Goal: Task Accomplishment & Management: Complete application form

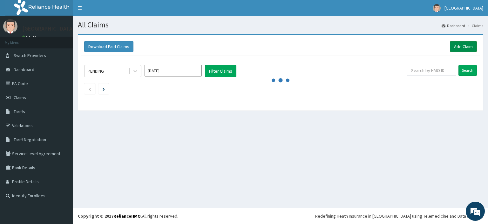
click at [454, 45] on link "Add Claim" at bounding box center [463, 46] width 27 height 11
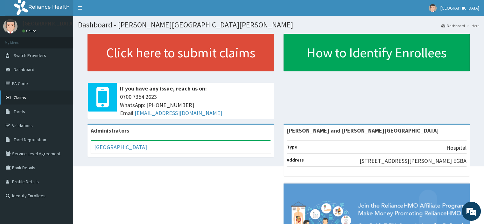
click at [15, 99] on span "Claims" at bounding box center [20, 97] width 12 height 6
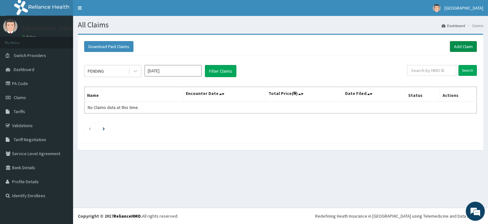
click at [456, 46] on link "Add Claim" at bounding box center [463, 46] width 27 height 11
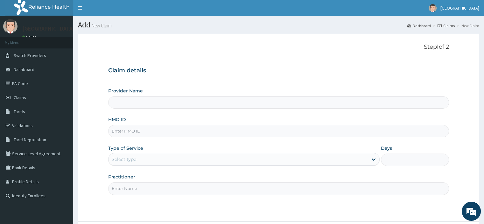
type input "[PERSON_NAME] and [PERSON_NAME][GEOGRAPHIC_DATA]"
paste input "DTL/10012/D"
type input "DTL/10012/D"
click at [134, 159] on div "Select type" at bounding box center [124, 159] width 24 height 6
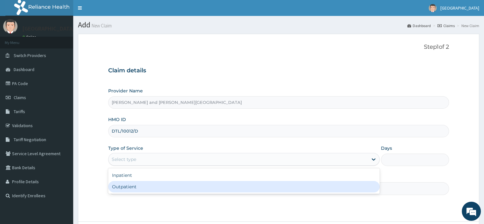
click at [138, 190] on div "Outpatient" at bounding box center [243, 186] width 271 height 11
type input "1"
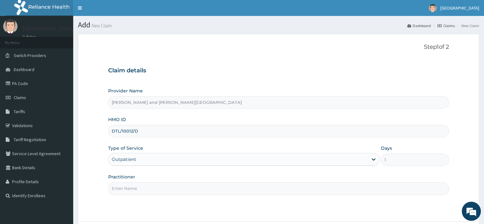
click at [141, 182] on input "Practitioner" at bounding box center [278, 188] width 340 height 12
type input "[PERSON_NAME] MMERICHUKWU"
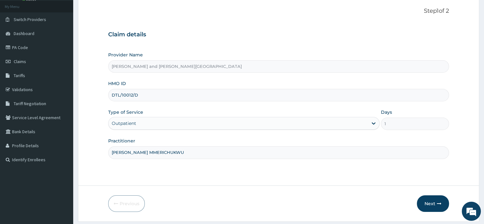
scroll to position [54, 0]
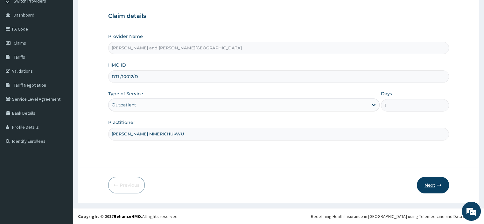
click at [436, 183] on button "Next" at bounding box center [433, 184] width 32 height 17
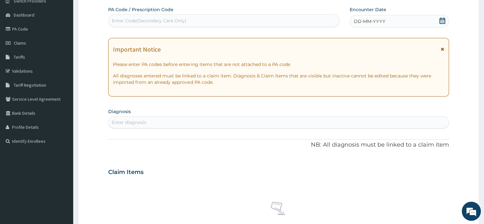
click at [442, 21] on icon at bounding box center [442, 20] width 6 height 6
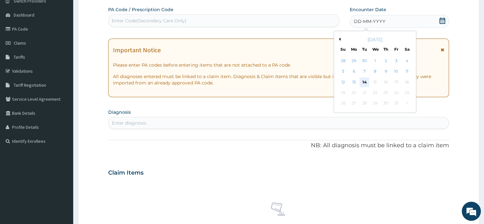
click at [365, 81] on div "14" at bounding box center [364, 82] width 10 height 10
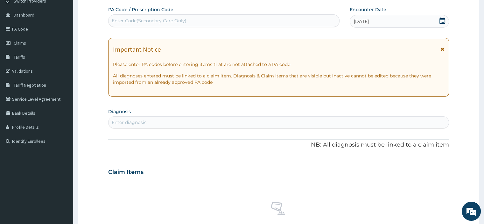
scroll to position [0, 0]
click at [132, 118] on div "Enter diagnosis" at bounding box center [278, 122] width 340 height 10
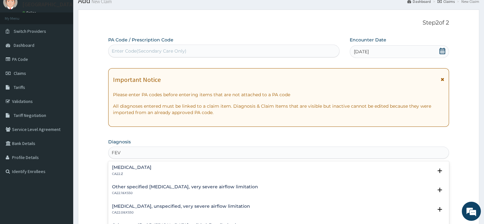
scroll to position [23, 0]
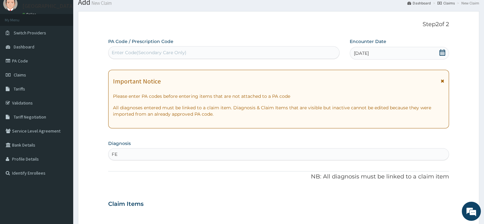
type input "F"
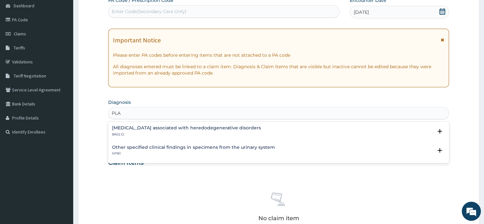
scroll to position [118, 0]
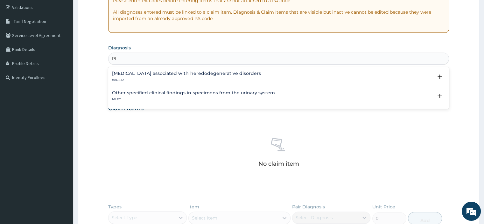
type input "P"
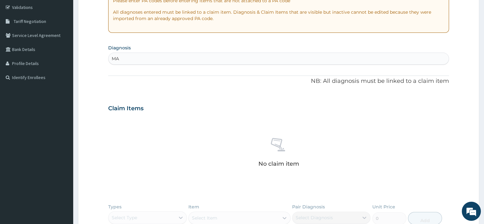
type input "M"
type input "F"
type input "FAL"
type input "F"
type input "S"
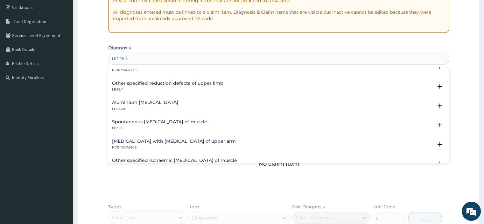
scroll to position [872, 0]
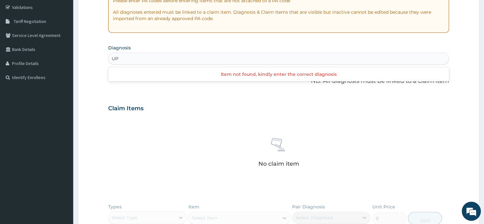
type input "U"
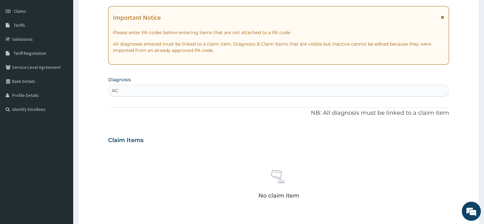
type input "A"
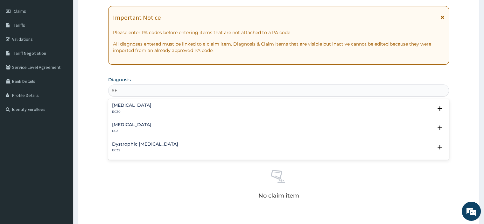
type input "S"
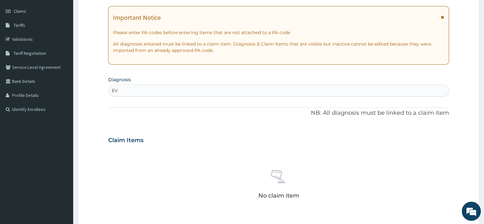
type input "E"
type input "M"
type input "FEVER"
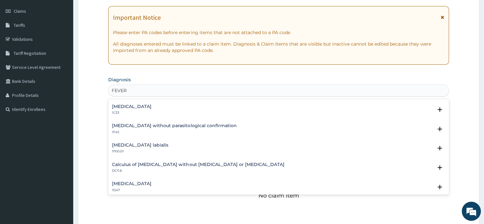
scroll to position [64, 0]
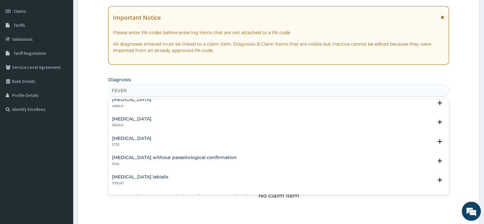
click at [163, 155] on h4 "[MEDICAL_DATA] without parasitological confirmation" at bounding box center [174, 157] width 124 height 5
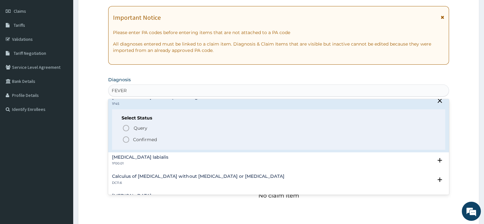
scroll to position [127, 0]
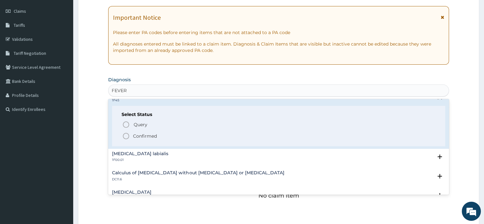
click at [128, 134] on circle "status option filled" at bounding box center [126, 136] width 6 height 6
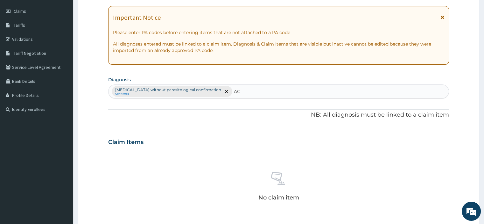
type input "A"
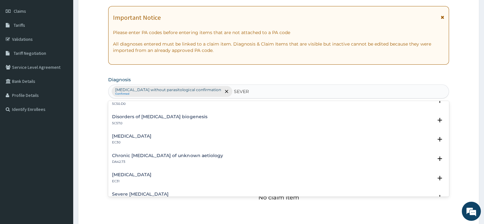
scroll to position [872, 0]
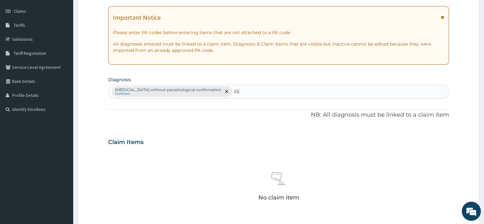
type input "S"
type input "OTHER"
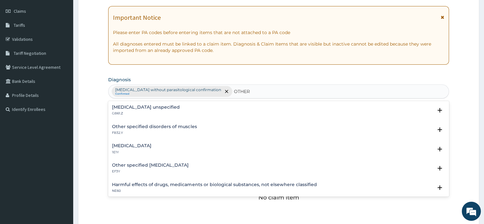
click at [151, 143] on h4 "[MEDICAL_DATA]" at bounding box center [131, 145] width 39 height 5
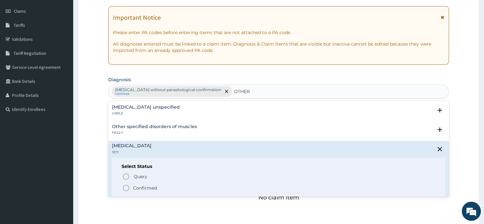
click at [127, 185] on circle "status option filled" at bounding box center [126, 188] width 6 height 6
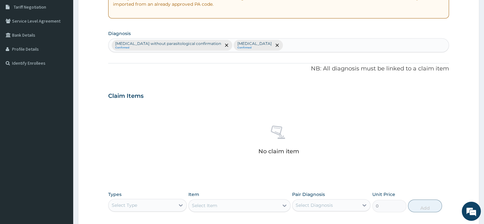
scroll to position [213, 0]
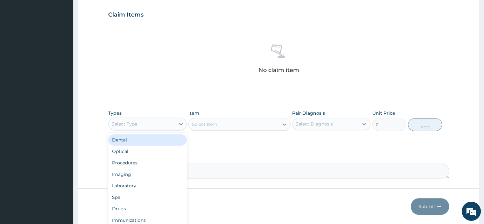
click at [169, 121] on div "Select Type" at bounding box center [141, 124] width 66 height 10
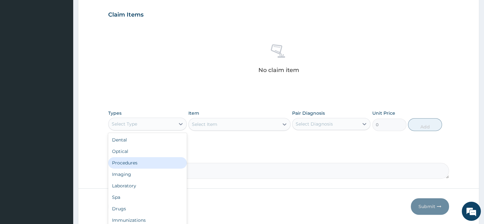
click at [134, 162] on div "Procedures" at bounding box center [147, 162] width 78 height 11
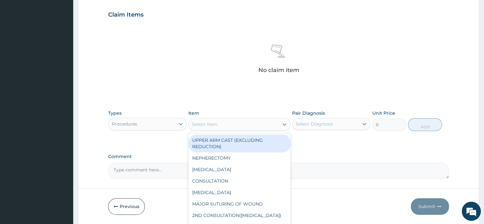
click at [209, 124] on div "Select Item" at bounding box center [204, 124] width 25 height 6
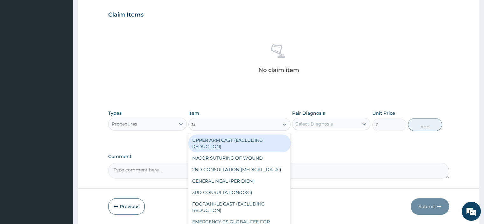
type input "GP"
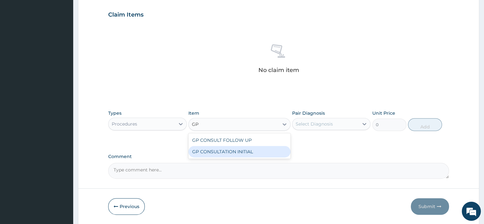
click at [234, 150] on div "GP CONSULTATION INITIAL" at bounding box center [239, 151] width 102 height 11
type input "2000"
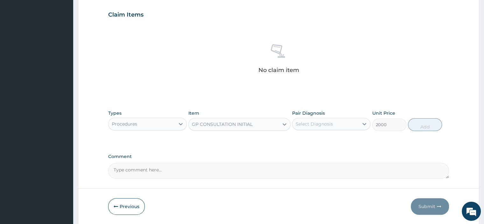
click at [325, 125] on div "Select Diagnosis" at bounding box center [313, 124] width 37 height 6
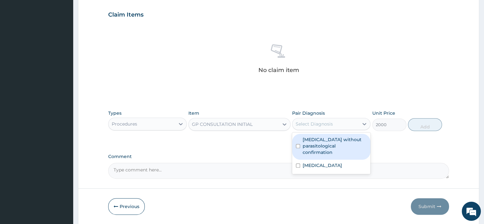
click at [319, 146] on label "[MEDICAL_DATA] without parasitological confirmation" at bounding box center [334, 145] width 64 height 19
checkbox input "true"
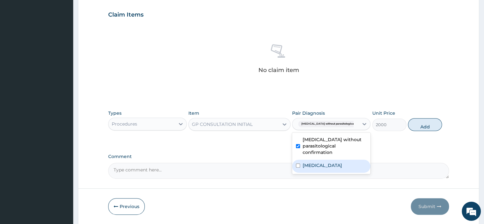
click at [318, 162] on label "[MEDICAL_DATA]" at bounding box center [321, 165] width 39 height 6
checkbox input "true"
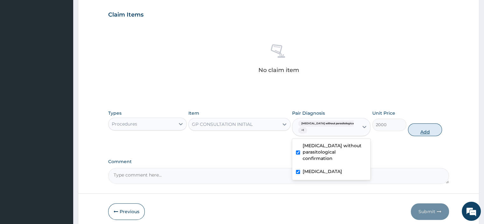
click at [426, 127] on button "Add" at bounding box center [425, 129] width 34 height 13
type input "0"
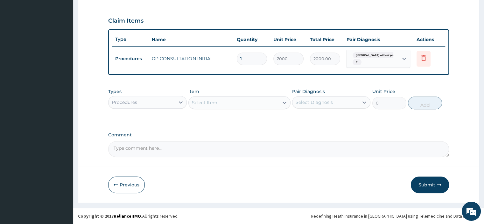
scroll to position [206, 0]
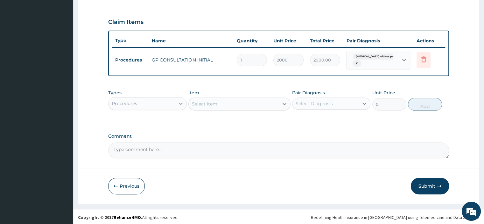
click at [175, 103] on div at bounding box center [180, 103] width 11 height 11
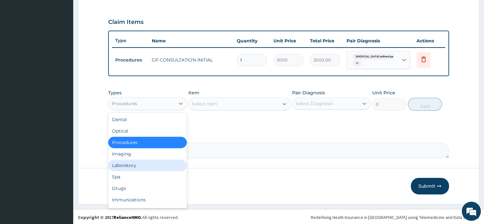
click at [139, 163] on div "Laboratory" at bounding box center [147, 164] width 78 height 11
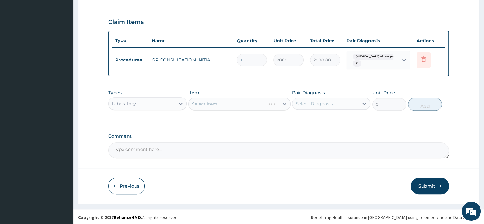
click at [207, 104] on div "Select Item" at bounding box center [239, 103] width 102 height 13
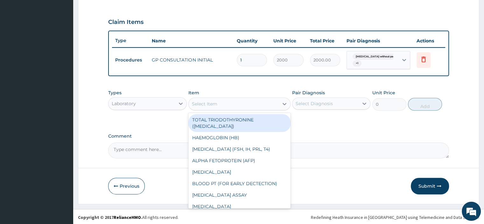
click at [220, 104] on div "Select Item" at bounding box center [234, 104] width 90 height 10
type input "MP"
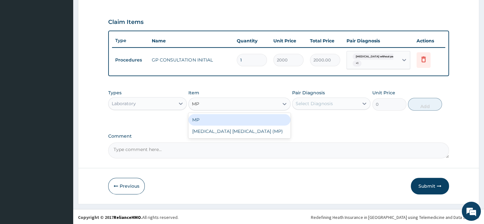
click at [222, 119] on div "MP" at bounding box center [239, 119] width 102 height 11
type input "1000"
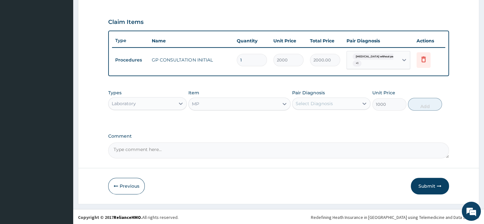
click at [309, 102] on div "Select Diagnosis" at bounding box center [313, 103] width 37 height 6
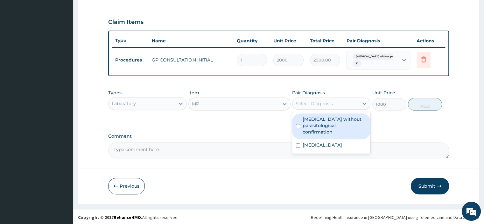
click at [314, 118] on label "[MEDICAL_DATA] without parasitological confirmation" at bounding box center [334, 125] width 64 height 19
checkbox input "true"
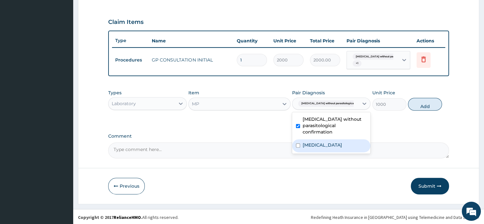
click at [318, 141] on label "[MEDICAL_DATA]" at bounding box center [321, 144] width 39 height 6
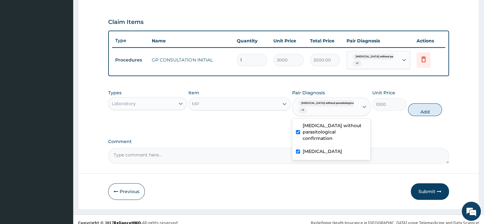
click at [318, 145] on div "[MEDICAL_DATA]" at bounding box center [331, 151] width 78 height 13
checkbox input "false"
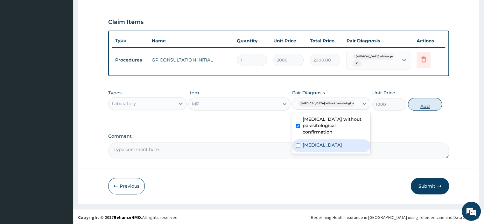
click at [412, 107] on button "Add" at bounding box center [425, 104] width 34 height 13
type input "0"
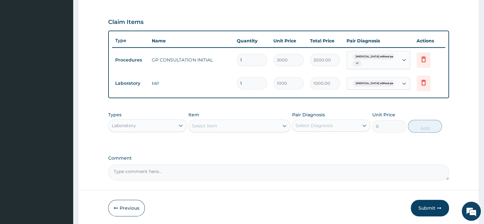
click at [144, 175] on textarea "Comment" at bounding box center [278, 172] width 340 height 16
type textarea "[MEDICAL_DATA], [MEDICAL_DATA]"
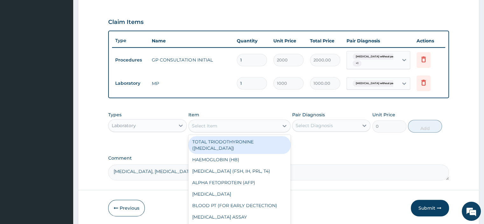
click at [211, 126] on div "Select Item" at bounding box center [204, 125] width 25 height 6
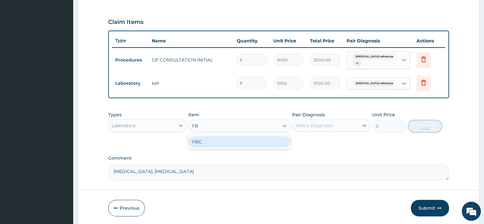
type input "FBC"
click at [225, 141] on div "FBC" at bounding box center [239, 141] width 102 height 11
type input "2000"
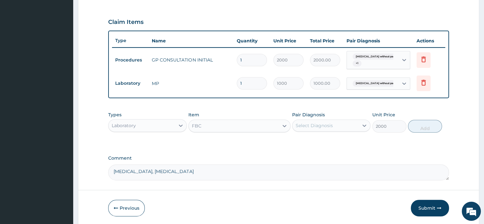
click at [320, 117] on div "Pair Diagnosis Select Diagnosis" at bounding box center [331, 121] width 78 height 21
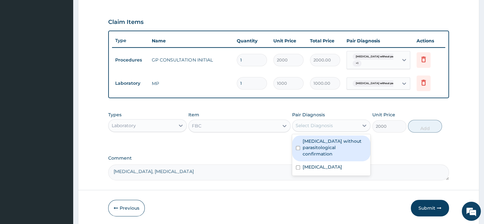
click at [312, 130] on div "Select Diagnosis" at bounding box center [331, 125] width 78 height 12
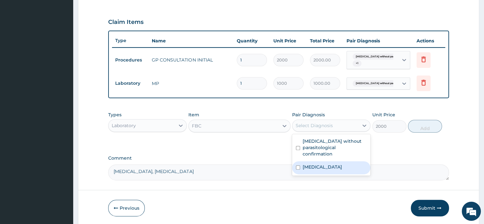
click at [313, 163] on label "[MEDICAL_DATA]" at bounding box center [321, 166] width 39 height 6
checkbox input "true"
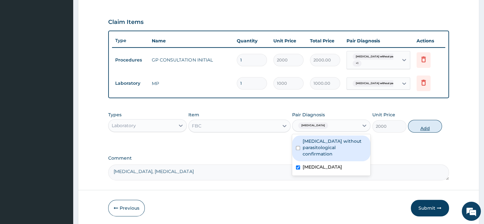
click at [428, 122] on button "Add" at bounding box center [425, 126] width 34 height 13
type input "0"
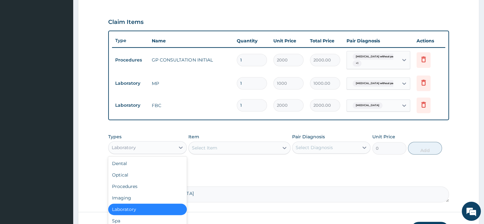
click at [131, 150] on div "Laboratory" at bounding box center [141, 147] width 66 height 10
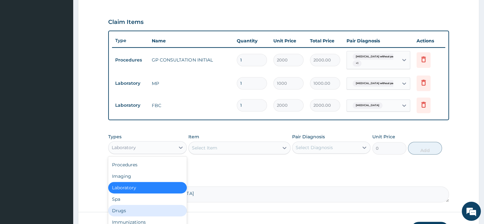
click at [121, 207] on div "Drugs" at bounding box center [147, 209] width 78 height 11
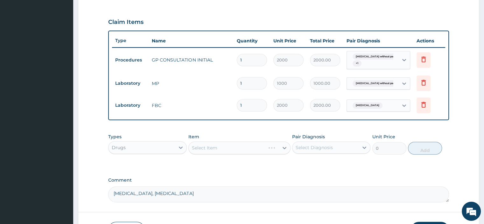
click at [204, 143] on div "Select Item" at bounding box center [239, 147] width 102 height 13
click at [203, 148] on div "Select Item" at bounding box center [239, 147] width 102 height 13
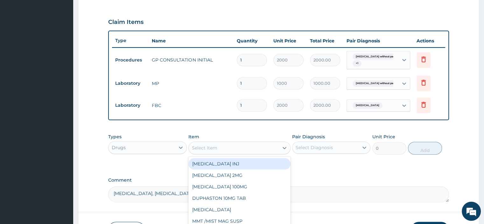
click at [211, 146] on div "Select Item" at bounding box center [204, 147] width 25 height 6
type input "IBUP"
click at [266, 161] on div "[MEDICAL_DATA] SYR" at bounding box center [239, 163] width 102 height 11
type input "500"
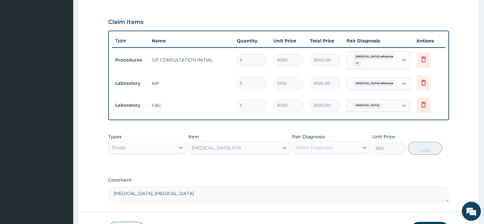
click at [322, 142] on div "Select Diagnosis" at bounding box center [325, 147] width 66 height 10
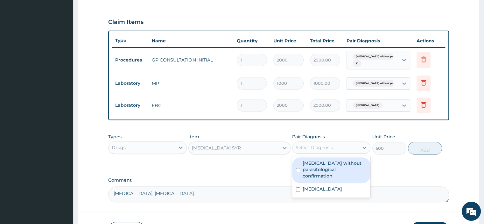
click at [318, 165] on label "[MEDICAL_DATA] without parasitological confirmation" at bounding box center [334, 169] width 64 height 19
checkbox input "true"
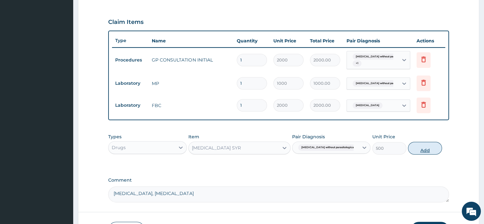
click at [429, 148] on button "Add" at bounding box center [425, 147] width 34 height 13
type input "0"
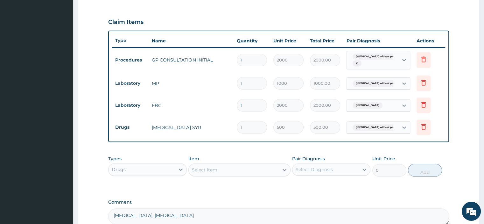
click at [232, 167] on div "Select Item" at bounding box center [234, 169] width 90 height 10
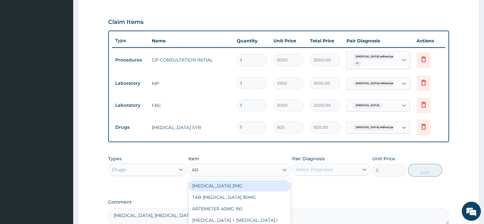
type input "ART"
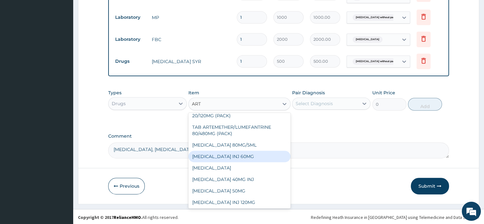
scroll to position [168, 0]
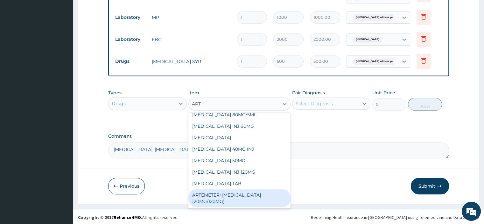
click at [232, 197] on div "ARTEMETER+[MEDICAL_DATA] (20MG/120MG)" at bounding box center [239, 198] width 102 height 18
type input "1100"
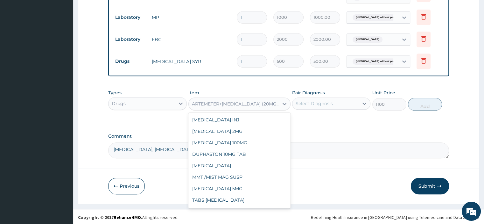
click at [237, 100] on div "ARTEMETER+[MEDICAL_DATA] (20MG/120MG)" at bounding box center [235, 103] width 87 height 6
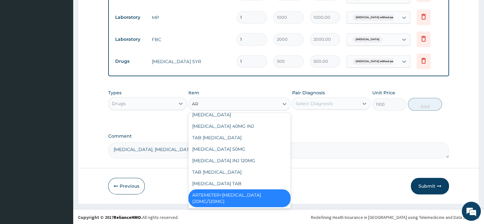
type input "ART"
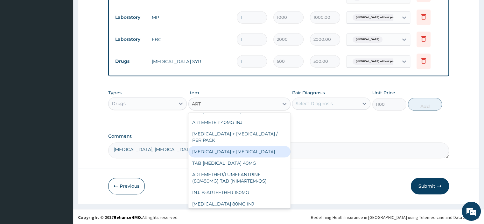
scroll to position [72, 0]
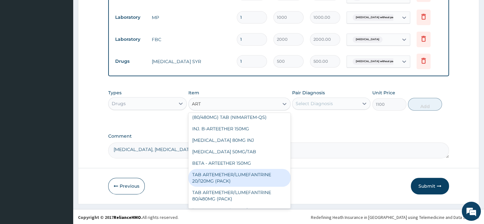
click at [229, 176] on div "TAB ARTEMETHER/LUMEFANTRINE 20/120MG (PACK)" at bounding box center [239, 178] width 102 height 18
type input "1500"
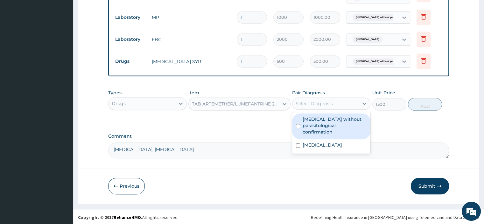
click at [318, 103] on div "Select Diagnosis" at bounding box center [313, 103] width 37 height 6
click at [316, 122] on label "[MEDICAL_DATA] without parasitological confirmation" at bounding box center [334, 125] width 64 height 19
checkbox input "true"
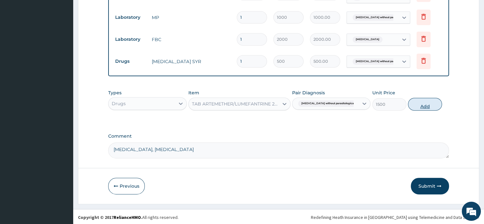
click at [432, 103] on button "Add" at bounding box center [425, 104] width 34 height 13
type input "0"
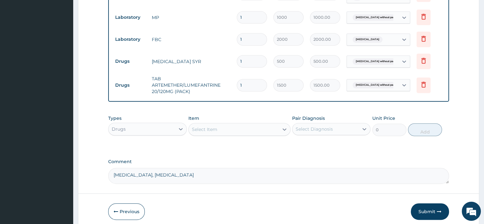
click at [215, 132] on div "Select Item" at bounding box center [234, 129] width 90 height 10
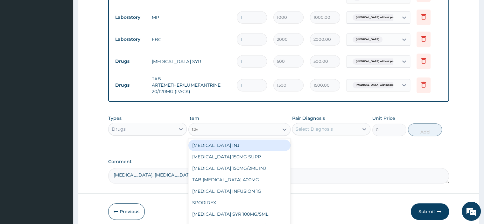
type input "CEF"
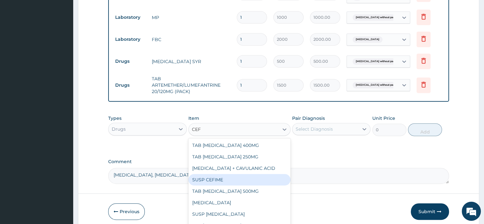
click at [223, 176] on div "SUSP CEFIME" at bounding box center [239, 179] width 102 height 11
type input "3500"
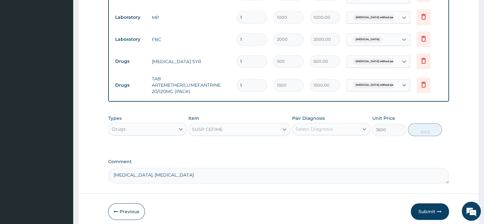
click at [330, 121] on div "Pair Diagnosis Select Diagnosis" at bounding box center [331, 125] width 78 height 21
click at [328, 127] on div "Select Diagnosis" at bounding box center [313, 129] width 37 height 6
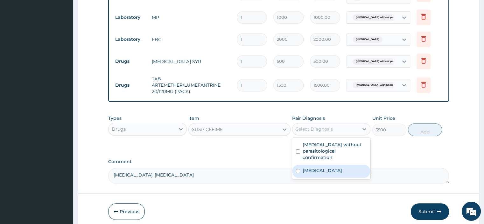
click at [318, 167] on label "[MEDICAL_DATA]" at bounding box center [321, 170] width 39 height 6
checkbox input "true"
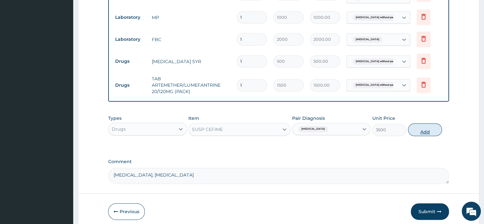
click at [410, 130] on button "Add" at bounding box center [425, 129] width 34 height 13
type input "0"
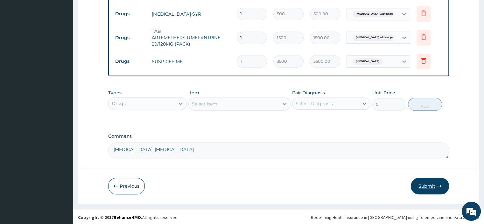
click at [423, 182] on button "Submit" at bounding box center [429, 185] width 38 height 17
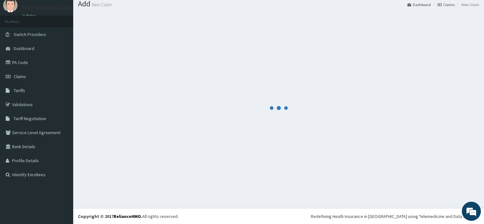
scroll to position [319, 0]
